Goal: Transaction & Acquisition: Purchase product/service

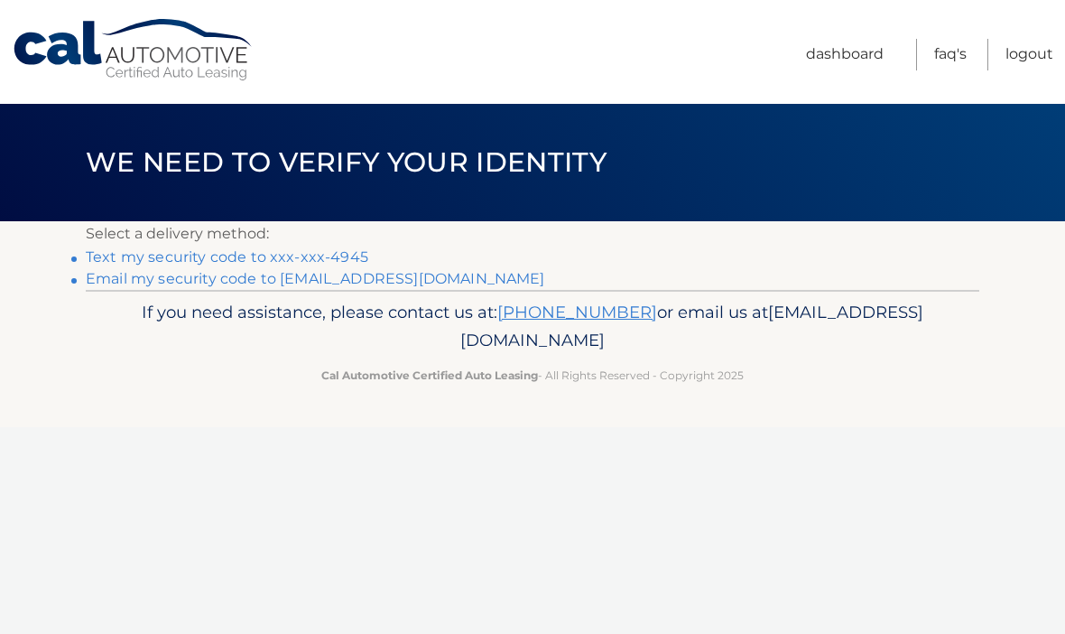
click at [238, 253] on link "Text my security code to xxx-xxx-4945" at bounding box center [227, 256] width 282 height 17
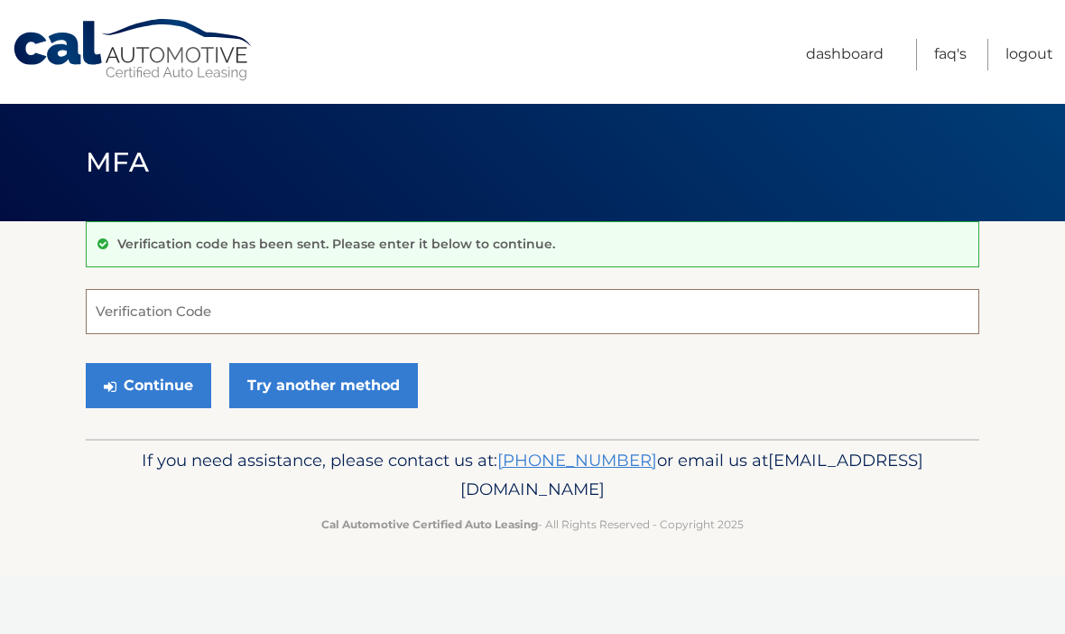
click at [252, 313] on input "Verification Code" at bounding box center [532, 311] width 893 height 45
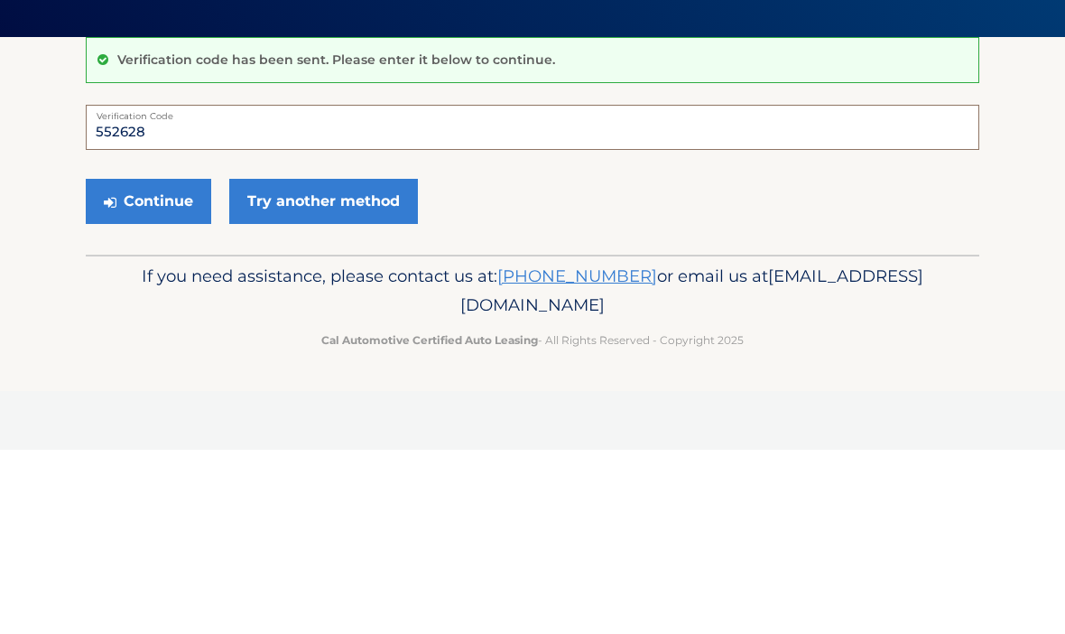
type input "552628"
click at [145, 363] on button "Continue" at bounding box center [148, 385] width 125 height 45
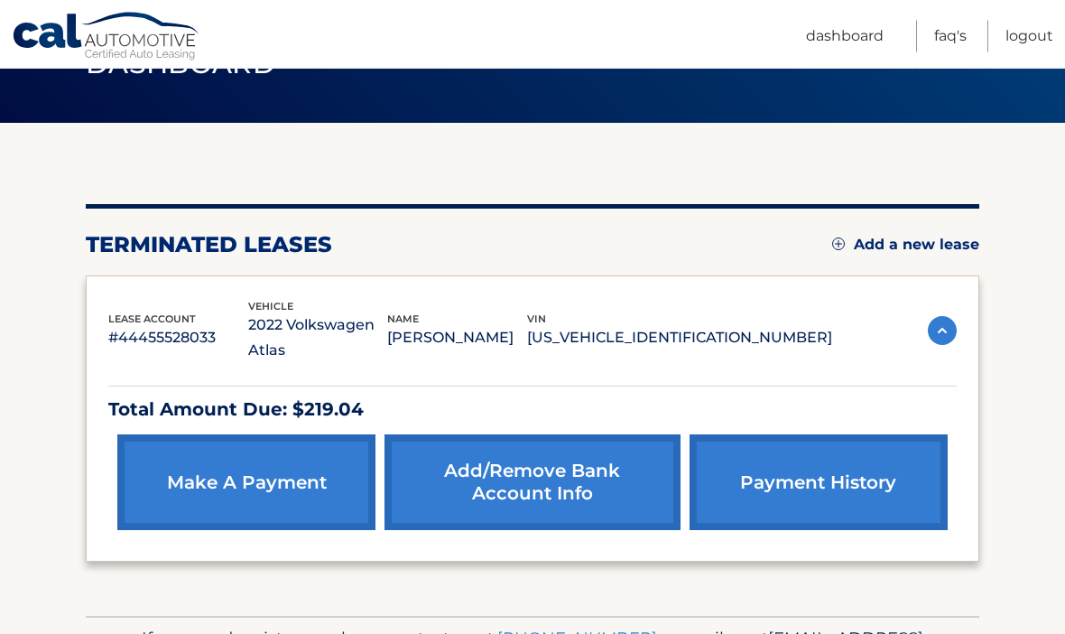
scroll to position [106, 0]
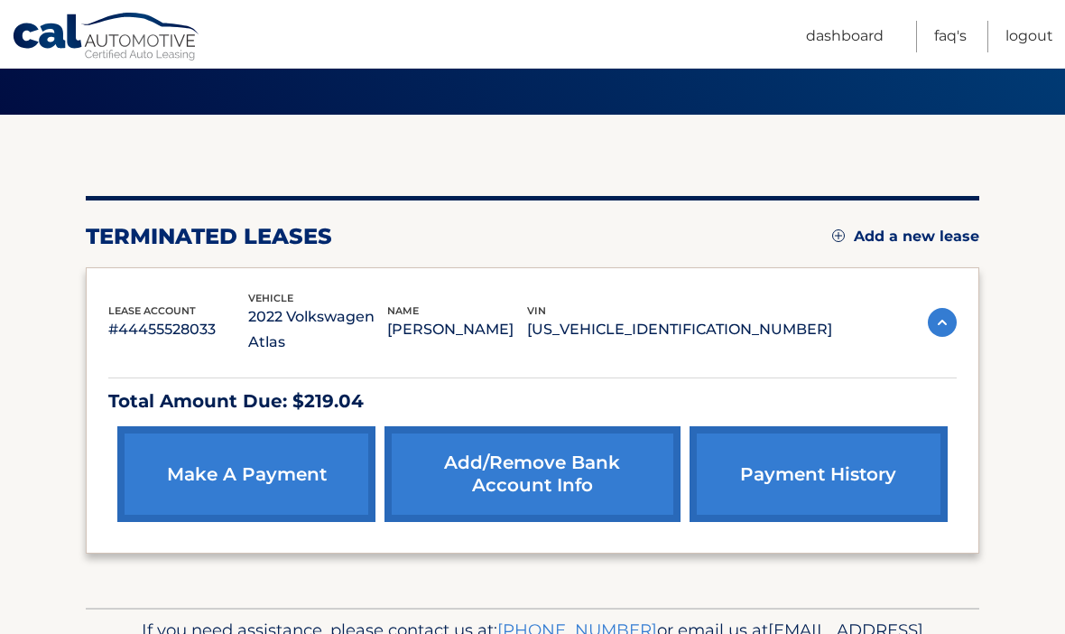
click at [278, 458] on link "make a payment" at bounding box center [246, 474] width 258 height 96
click at [273, 426] on link "make a payment" at bounding box center [246, 474] width 258 height 96
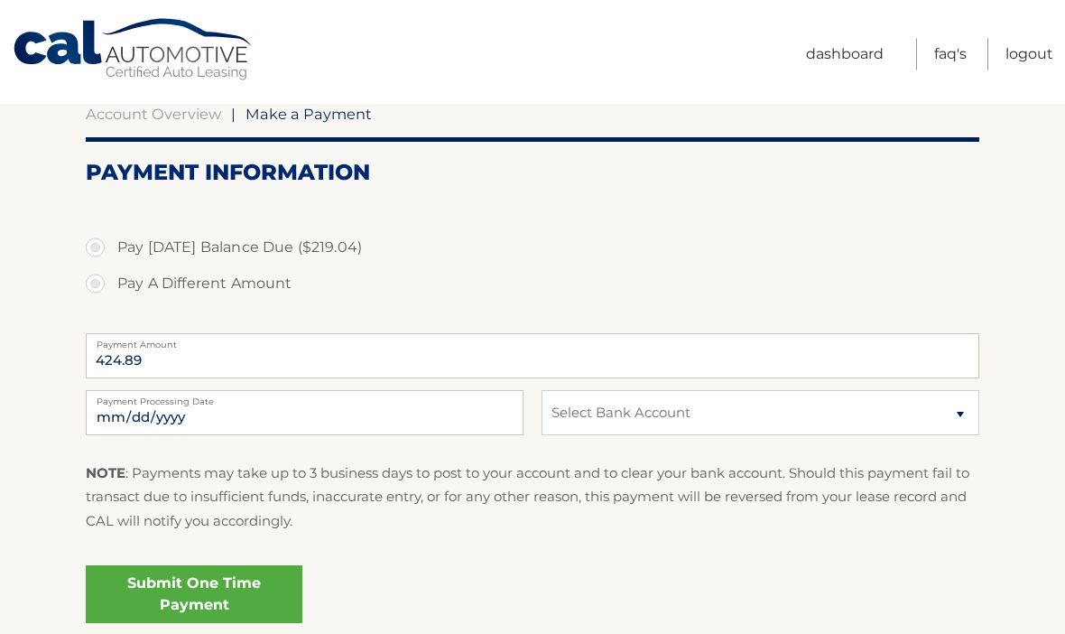
scroll to position [157, 0]
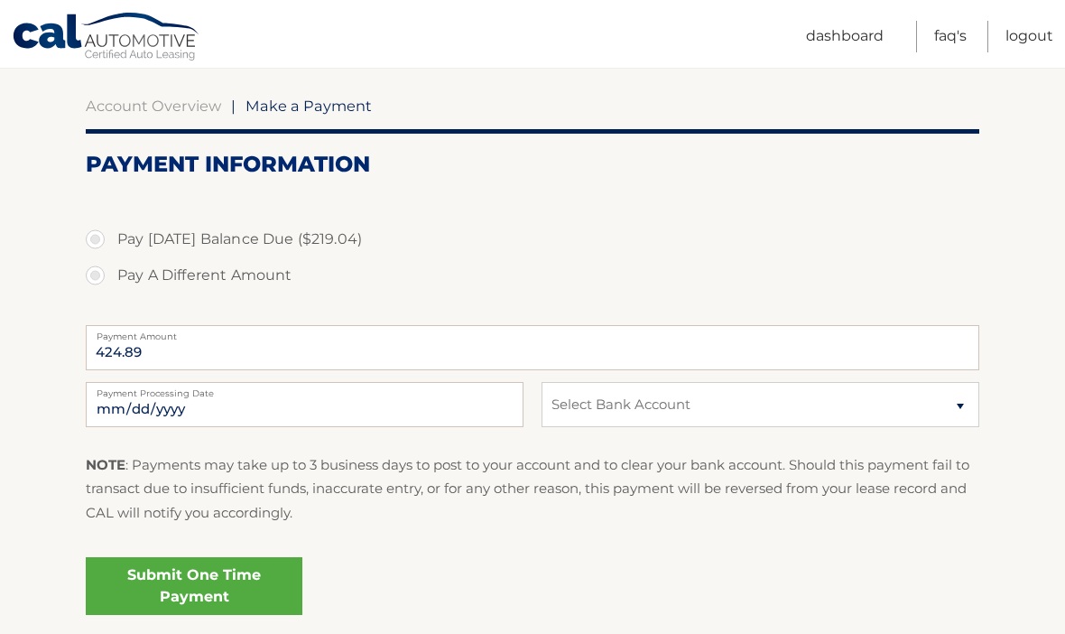
click at [255, 274] on label "Pay A Different Amount" at bounding box center [532, 275] width 893 height 36
click at [111, 274] on input "Pay A Different Amount" at bounding box center [102, 271] width 18 height 29
radio input "true"
click at [295, 362] on input "Payment Amount" at bounding box center [532, 347] width 893 height 45
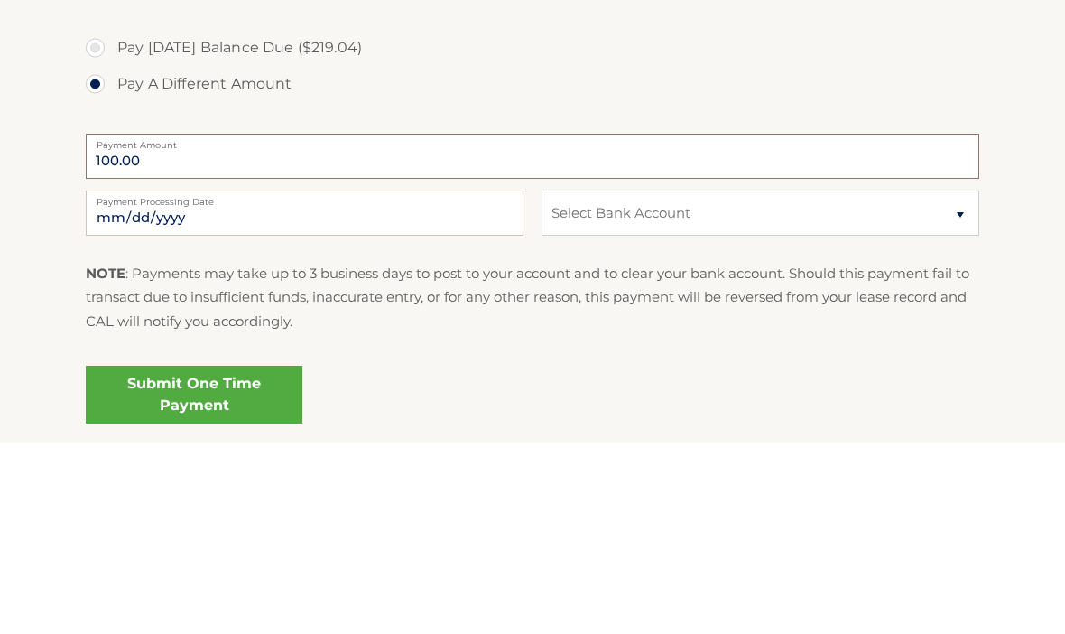
type input "100.00"
click at [223, 221] on label "Pay Today's Balance Due ($219.04)" at bounding box center [532, 239] width 893 height 36
click at [111, 221] on input "Pay Today's Balance Due ($219.04)" at bounding box center [102, 235] width 18 height 29
radio input "true"
type input "219.04"
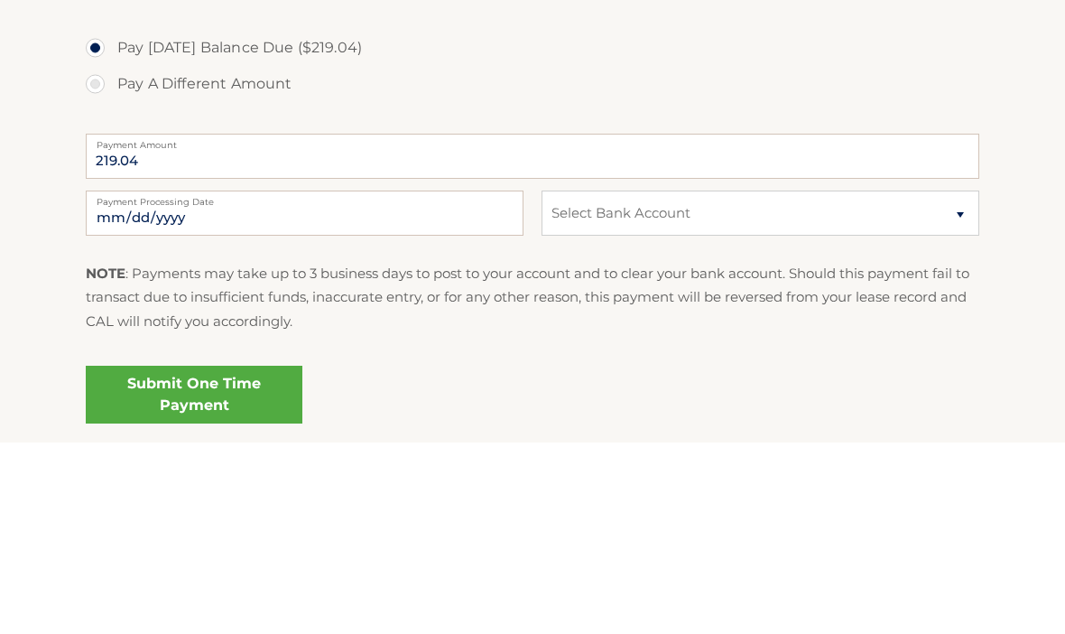
scroll to position [236, 0]
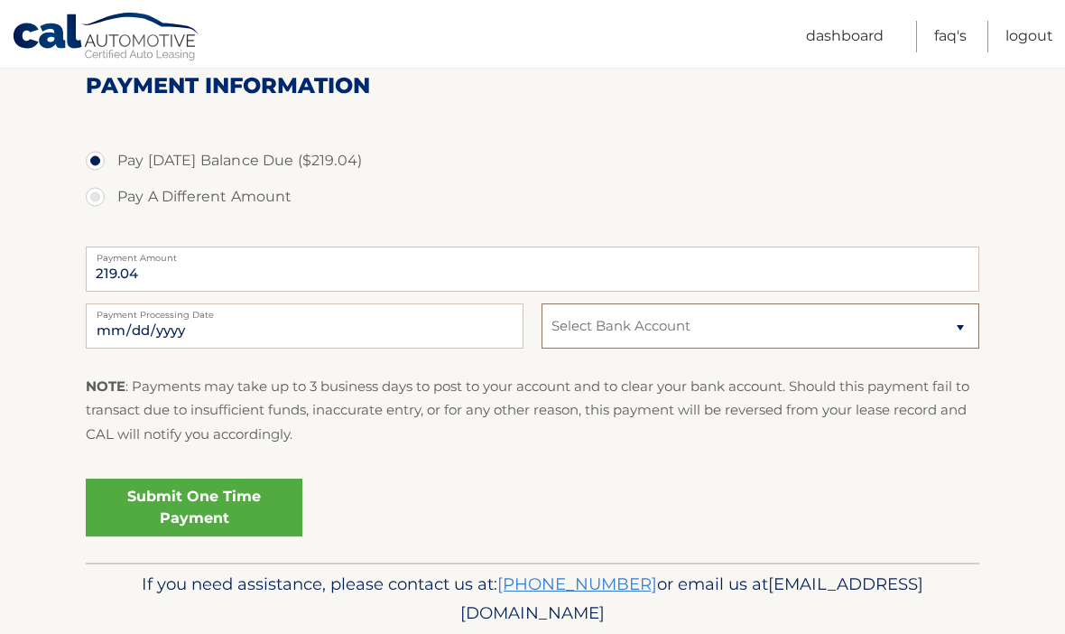
click at [685, 321] on select "Select Bank Account Savings WELLS FARGO BANK *****3595 Checking WELLS FARGO BAN…" at bounding box center [760, 325] width 438 height 45
select select "OGM0N2QwMzAtNDNhMi00ZGQ4LTg3OWItNzNkM2RjN2M3Njlk"
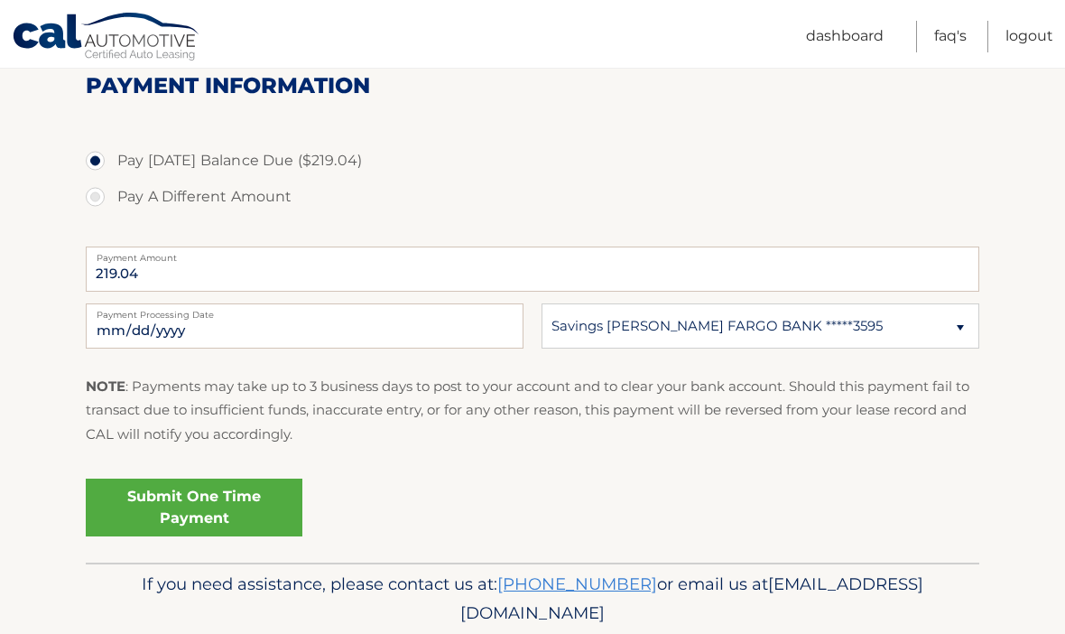
click at [252, 528] on link "Submit One Time Payment" at bounding box center [194, 507] width 217 height 58
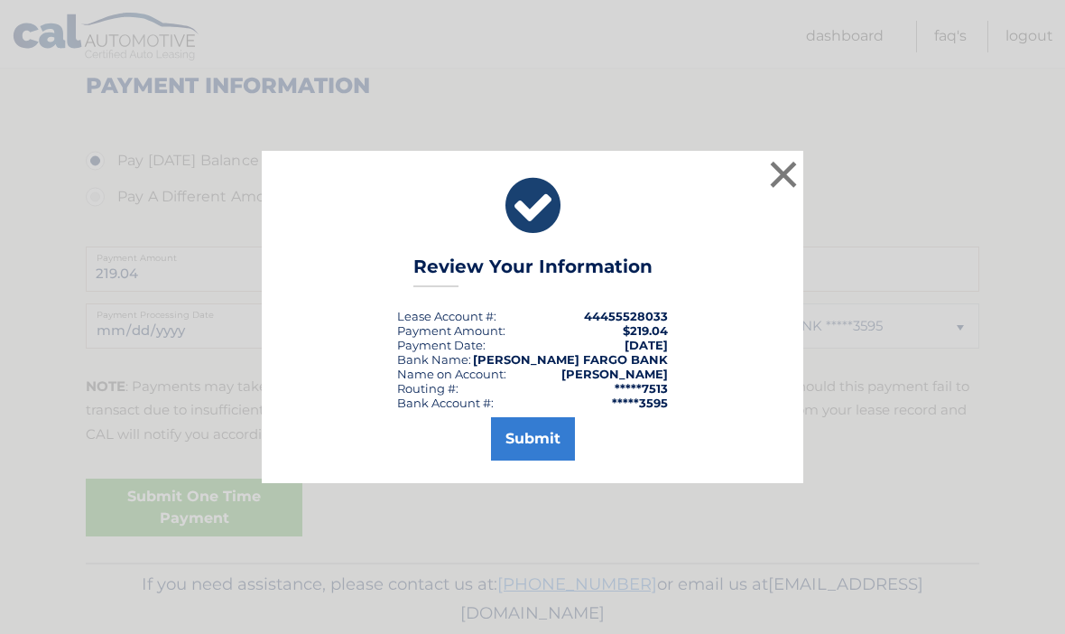
click at [523, 460] on button "Submit" at bounding box center [533, 438] width 84 height 43
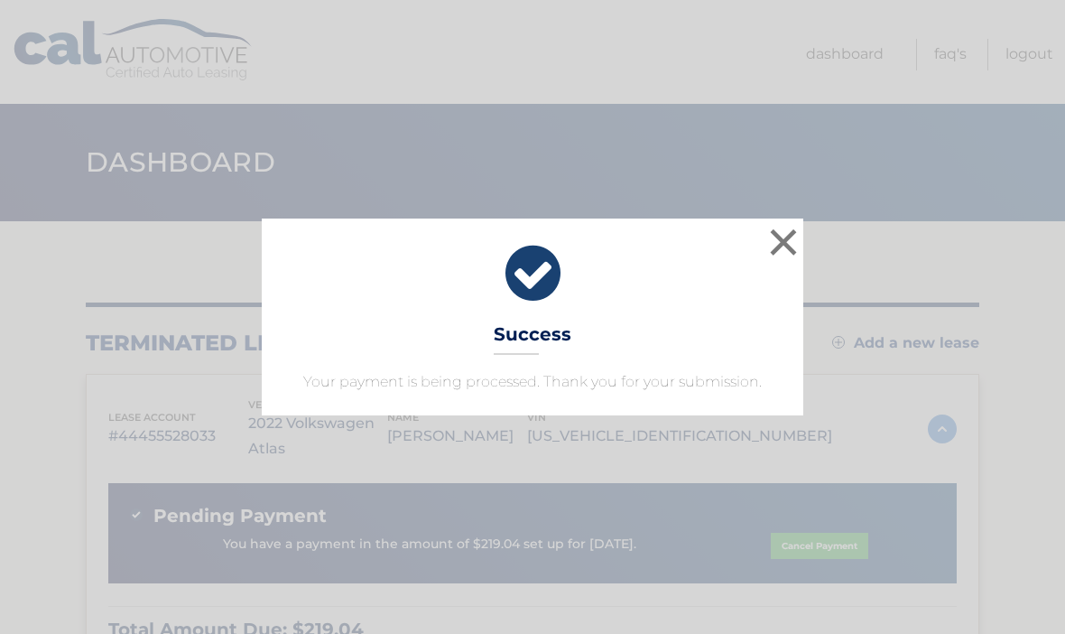
click at [777, 230] on button "×" at bounding box center [783, 242] width 36 height 36
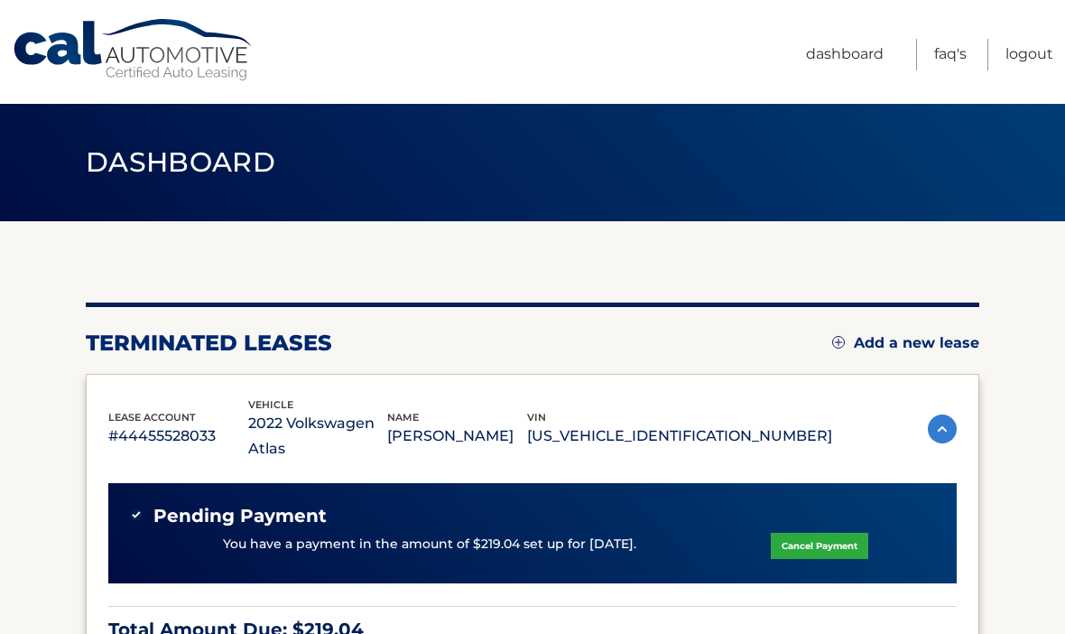
click at [1045, 62] on link "Logout" at bounding box center [1029, 55] width 48 height 32
